Goal: Task Accomplishment & Management: Use online tool/utility

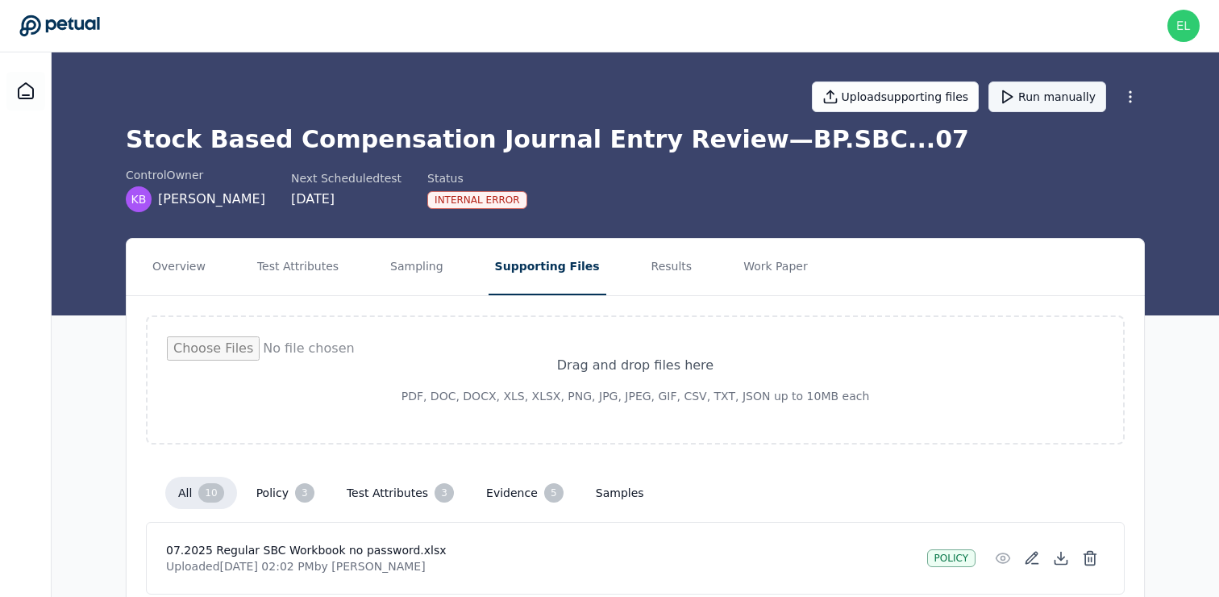
click at [1056, 98] on button "Run manually" at bounding box center [1048, 96] width 118 height 31
